Goal: Find specific page/section: Find specific page/section

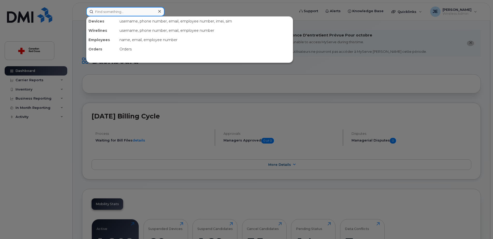
paste input "[PERSON_NAME] [PERSON_NAME]"
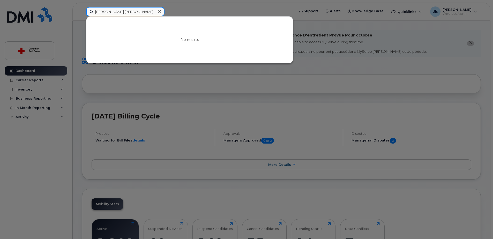
click at [137, 13] on input "[PERSON_NAME] [PERSON_NAME]" at bounding box center [125, 11] width 78 height 9
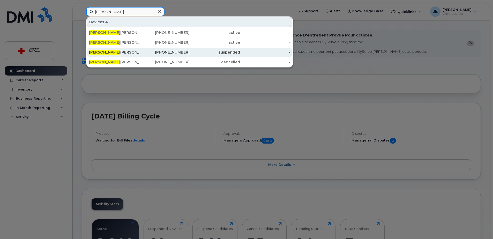
type input "[PERSON_NAME]"
click at [137, 54] on div "[PERSON_NAME] [PERSON_NAME]" at bounding box center [114, 52] width 50 height 5
